Goal: Task Accomplishment & Management: Use online tool/utility

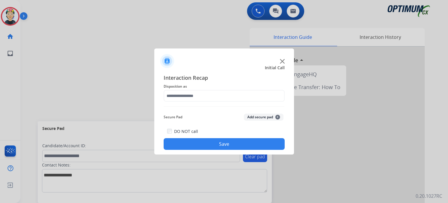
click at [282, 61] on img at bounding box center [282, 61] width 5 height 5
click at [282, 61] on div at bounding box center [337, 156] width 175 height 218
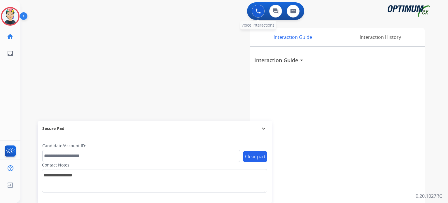
click at [254, 11] on button at bounding box center [258, 11] width 13 height 13
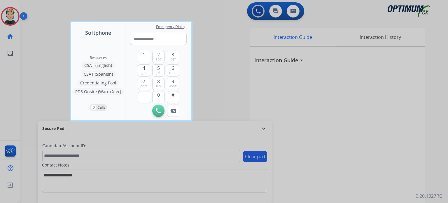
type input "**********"
click at [161, 112] on button "Initiate Call" at bounding box center [158, 110] width 12 height 12
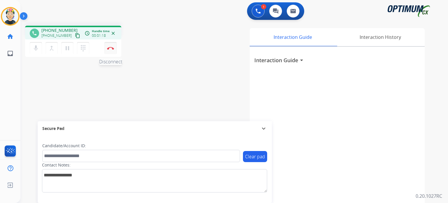
click at [109, 48] on img at bounding box center [110, 48] width 7 height 3
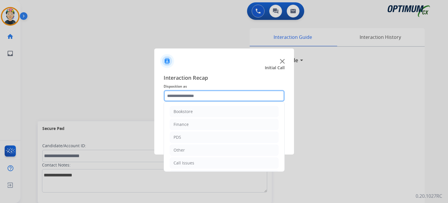
click at [209, 93] on input "text" at bounding box center [224, 96] width 121 height 12
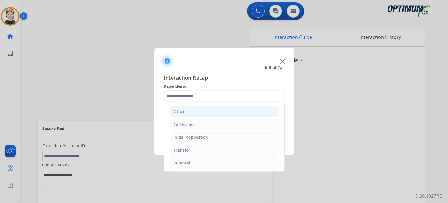
click at [192, 109] on li "Other" at bounding box center [224, 111] width 109 height 11
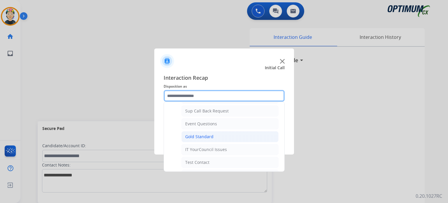
scroll to position [140, 0]
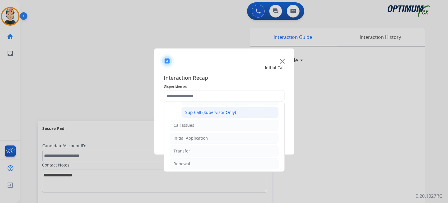
click at [195, 109] on div "Sup Call (Supervisor Only)" at bounding box center [210, 112] width 51 height 6
type input "**********"
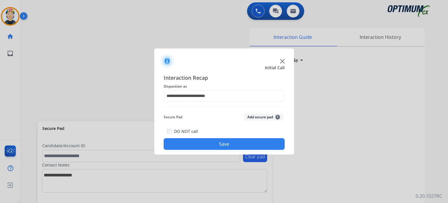
click at [197, 144] on button "Save" at bounding box center [224, 144] width 121 height 12
